Goal: Task Accomplishment & Management: Use online tool/utility

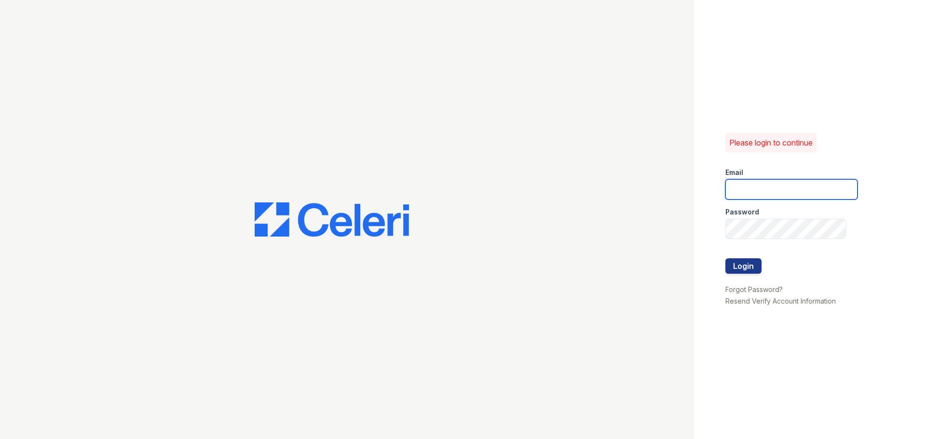
click at [739, 192] on input "email" at bounding box center [791, 189] width 132 height 20
type input "Teagen1@cafmanagement.com"
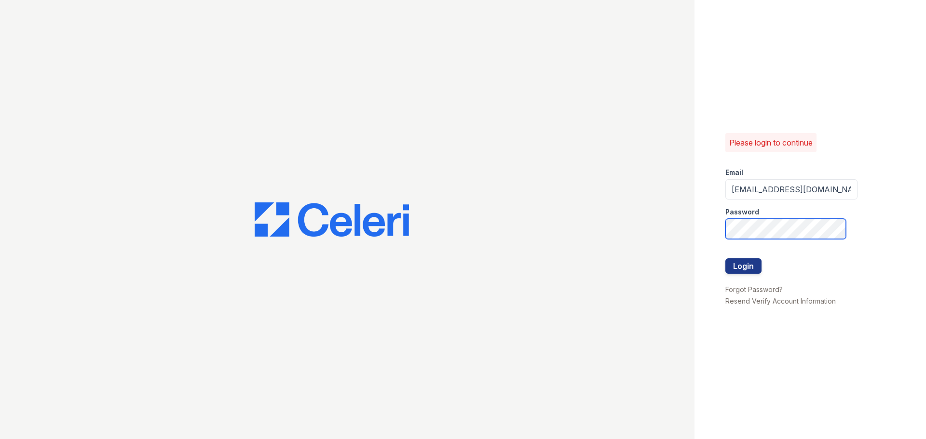
click at [725, 258] on button "Login" at bounding box center [743, 265] width 36 height 15
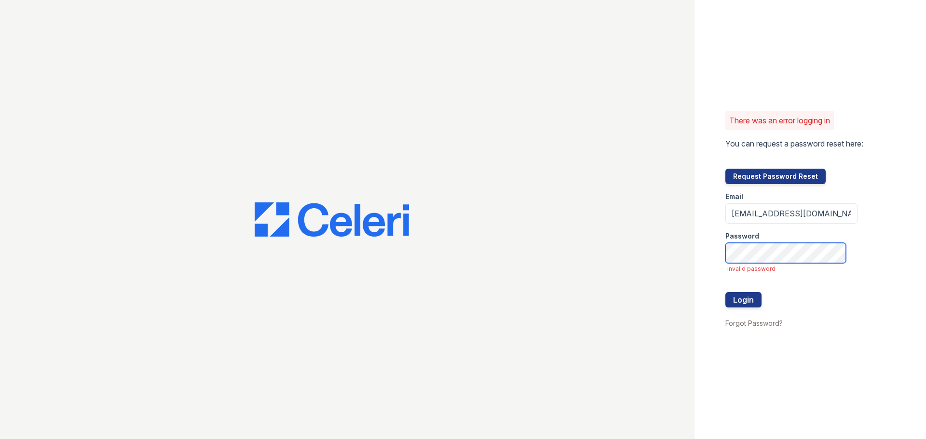
click at [725, 292] on button "Login" at bounding box center [743, 299] width 36 height 15
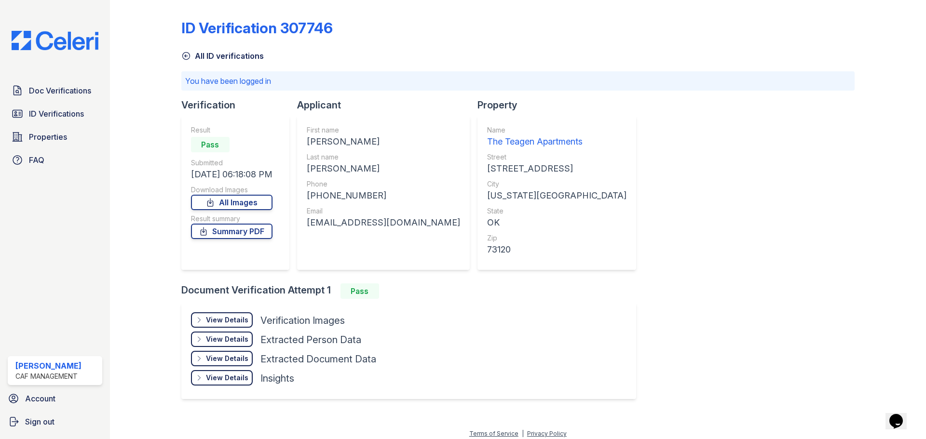
click at [227, 318] on div "View Details" at bounding box center [227, 320] width 42 height 10
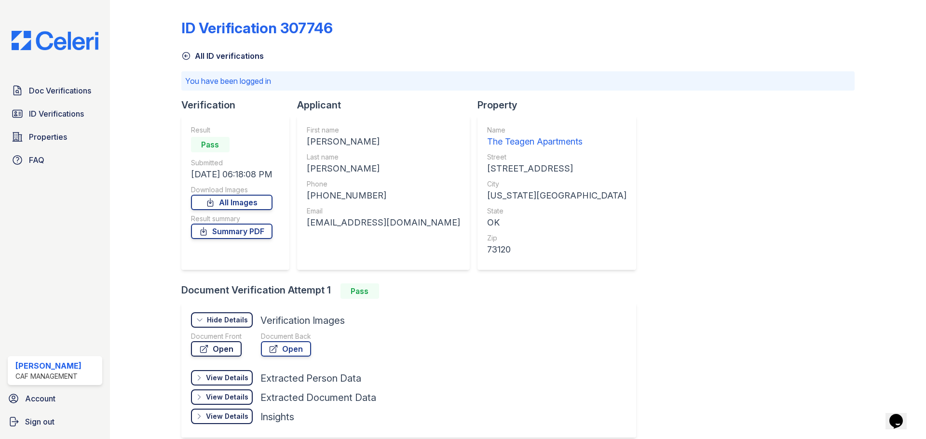
click at [225, 350] on link "Open" at bounding box center [216, 348] width 51 height 15
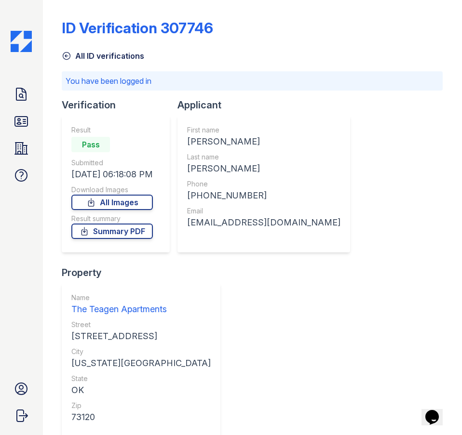
drag, startPoint x: 188, startPoint y: 141, endPoint x: 233, endPoint y: 142, distance: 44.8
click at [264, 142] on div "First name [PERSON_NAME] Last name [PERSON_NAME] Phone [PHONE_NUMBER] Email [EM…" at bounding box center [263, 184] width 173 height 137
copy div "[PERSON_NAME]"
drag, startPoint x: 186, startPoint y: 169, endPoint x: 233, endPoint y: 171, distance: 46.8
click at [233, 171] on div "First name [PERSON_NAME] Last name [PERSON_NAME] Phone [PHONE_NUMBER] Email [EM…" at bounding box center [263, 184] width 173 height 137
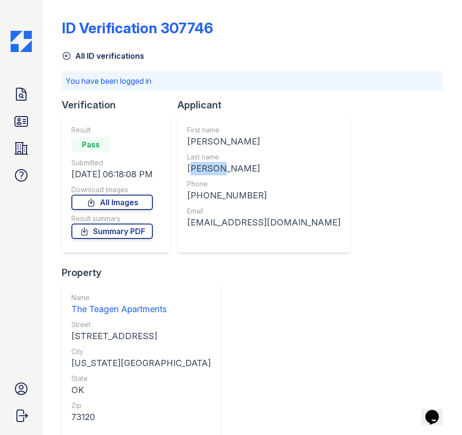
copy div "[PERSON_NAME]"
drag, startPoint x: 196, startPoint y: 196, endPoint x: 253, endPoint y: 198, distance: 56.4
click at [255, 198] on div "[PHONE_NUMBER]" at bounding box center [263, 195] width 153 height 13
copy div "14059261160"
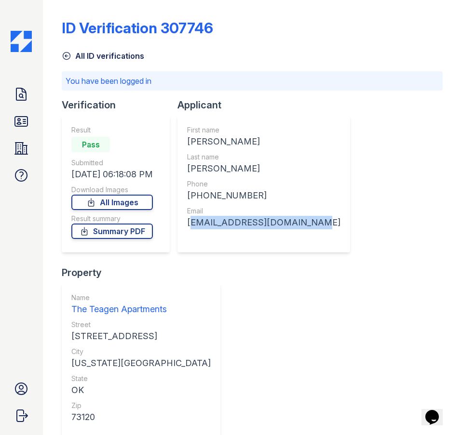
drag, startPoint x: 189, startPoint y: 224, endPoint x: 315, endPoint y: 224, distance: 125.3
click at [332, 224] on div "Verification Result Pass Submitted [DATE] 06:18:08 PM Download Images All Image…" at bounding box center [252, 274] width 381 height 353
copy div "[EMAIL_ADDRESS][DOMAIN_NAME]"
